Goal: Task Accomplishment & Management: Use online tool/utility

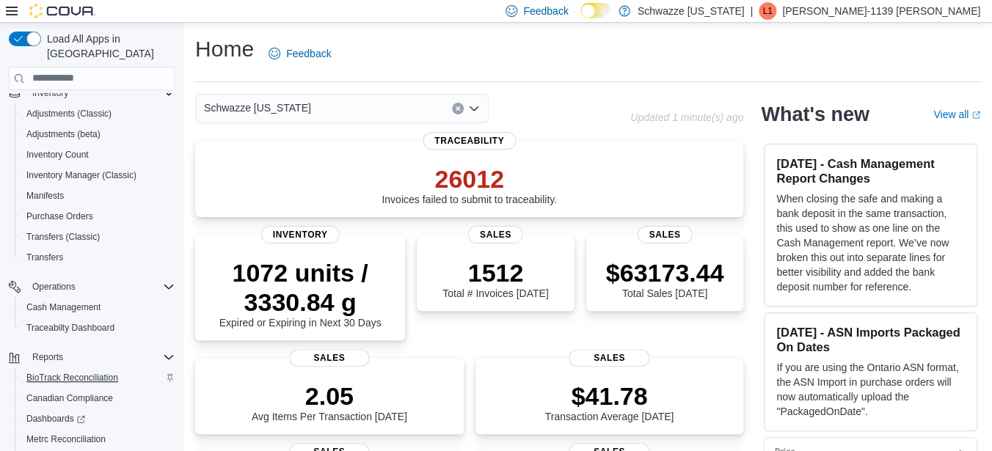
scroll to position [200, 0]
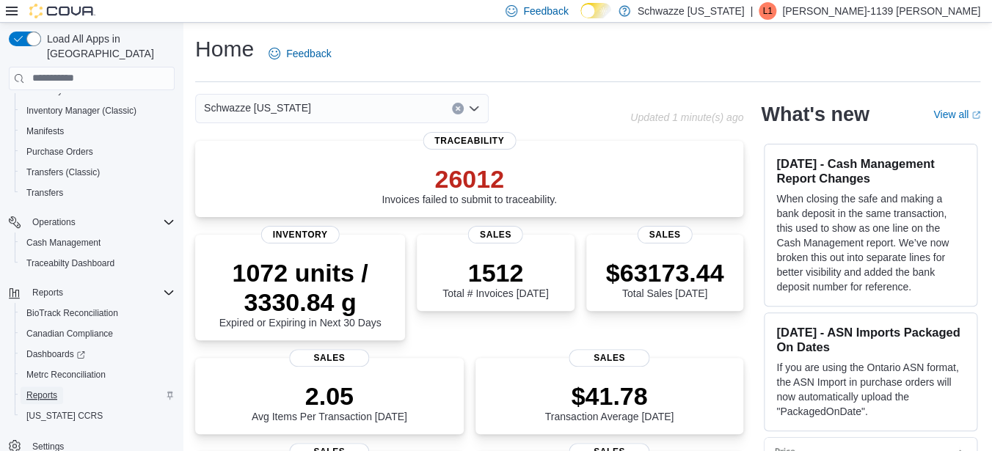
click at [43, 390] on span "Reports" at bounding box center [41, 396] width 31 height 12
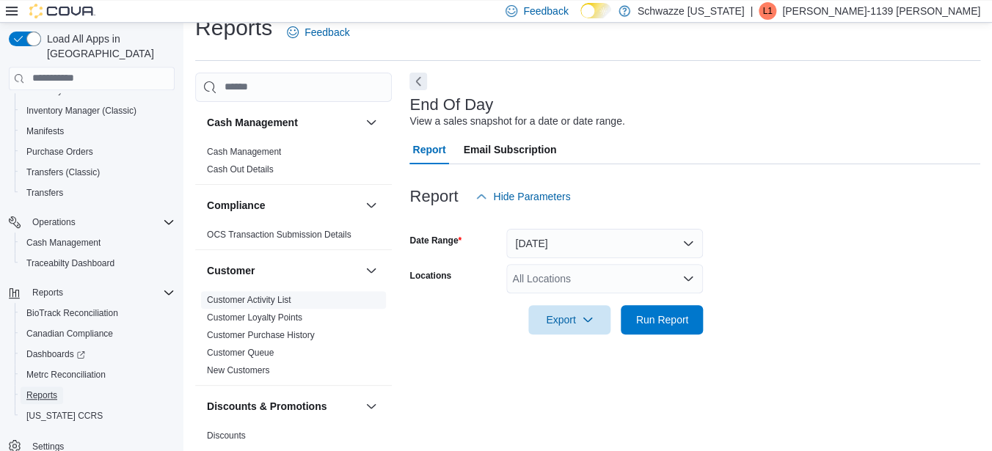
scroll to position [22, 0]
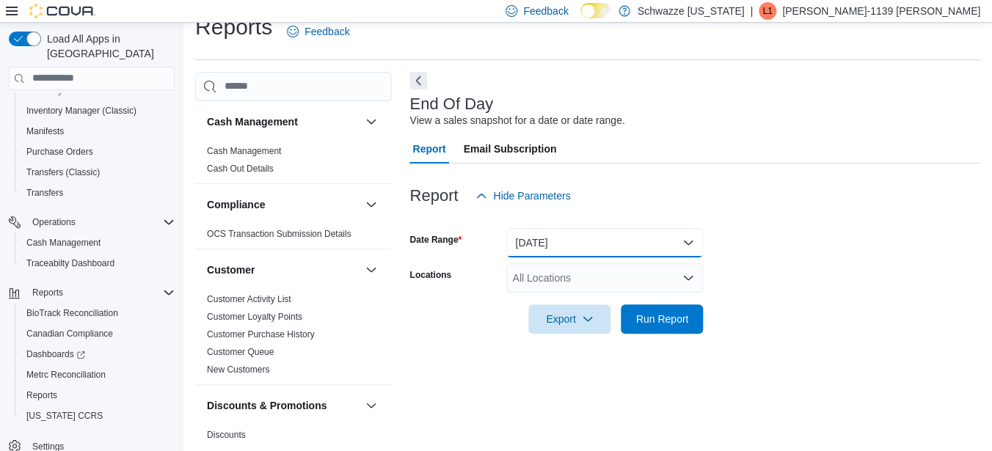
click at [582, 239] on button "[DATE]" at bounding box center [604, 242] width 197 height 29
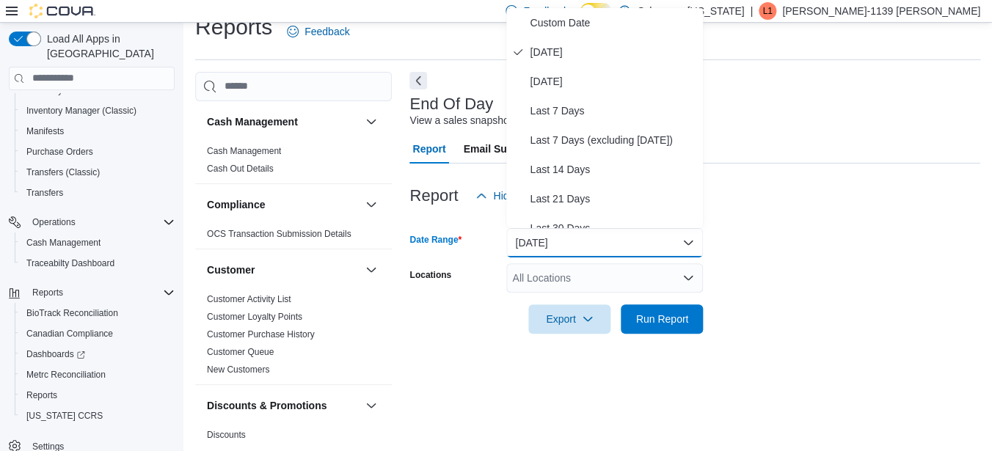
drag, startPoint x: 491, startPoint y: 344, endPoint x: 571, endPoint y: 266, distance: 112.0
click at [493, 343] on div at bounding box center [694, 343] width 571 height 18
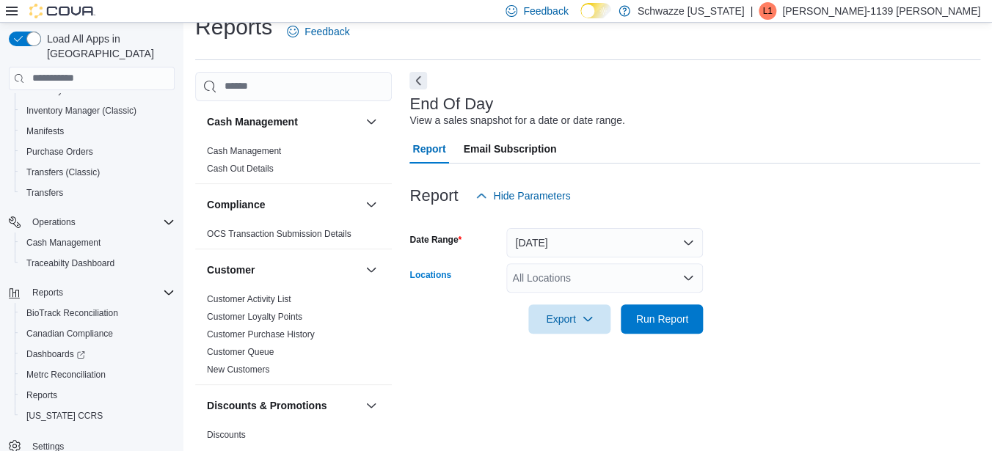
click at [568, 280] on div "All Locations" at bounding box center [604, 277] width 197 height 29
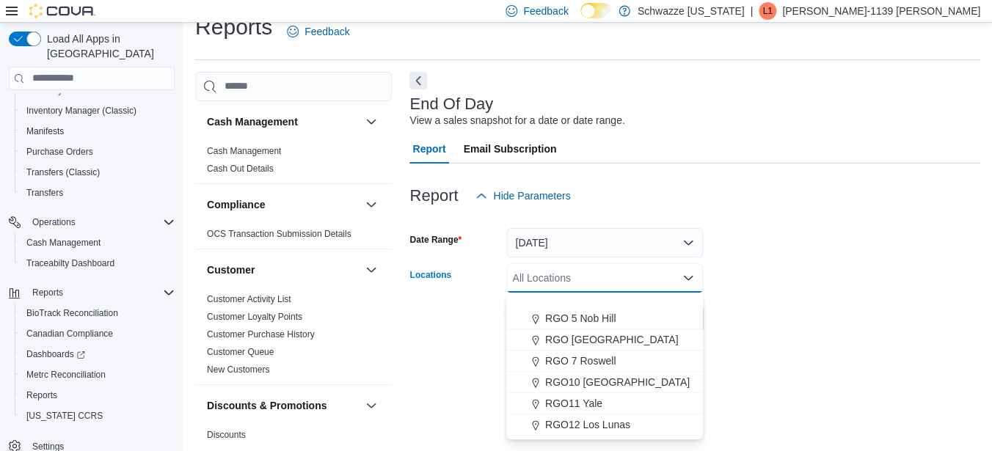
scroll to position [542, 0]
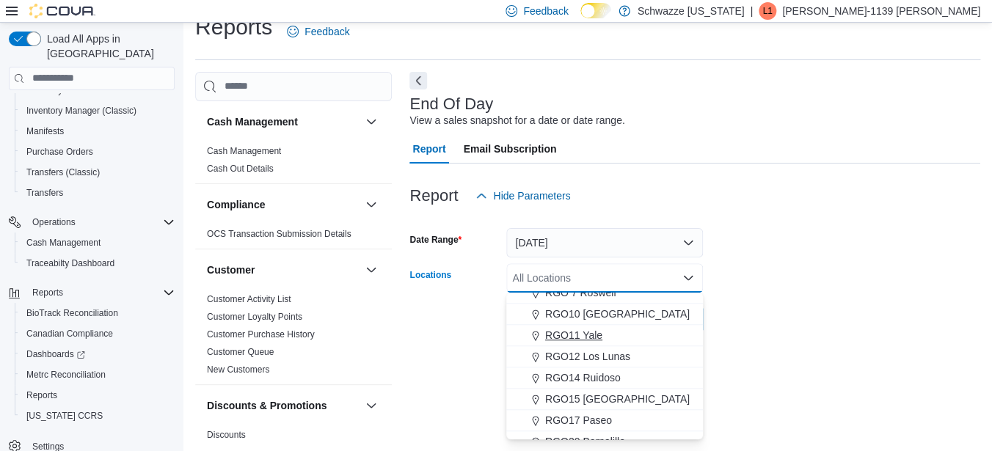
click at [592, 334] on span "RGO11 Yale" at bounding box center [573, 335] width 57 height 15
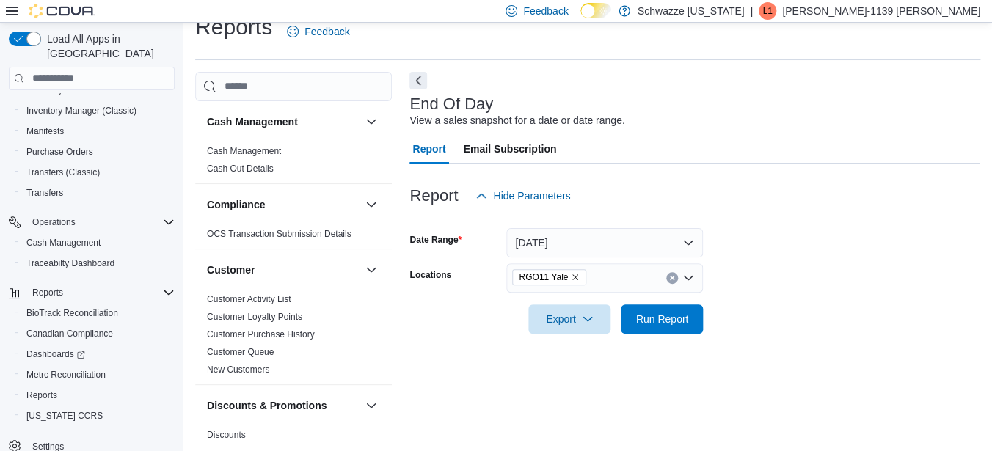
click at [726, 290] on form "Date Range [DATE] Locations RGO11 Yale Export Run Report" at bounding box center [694, 272] width 571 height 123
click at [640, 310] on span "Run Report" at bounding box center [661, 318] width 65 height 29
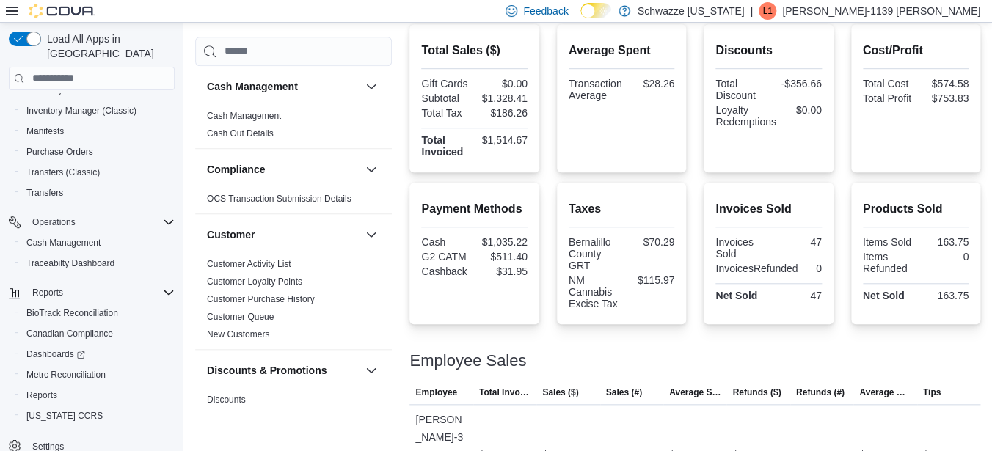
scroll to position [427, 0]
